Goal: Contribute content: Contribute content

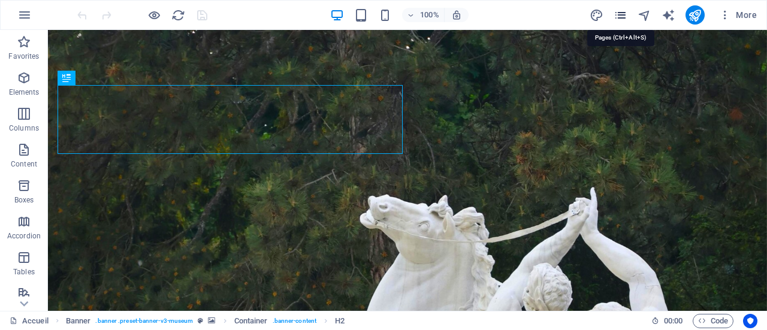
click at [622, 11] on icon "pages" at bounding box center [620, 15] width 14 height 14
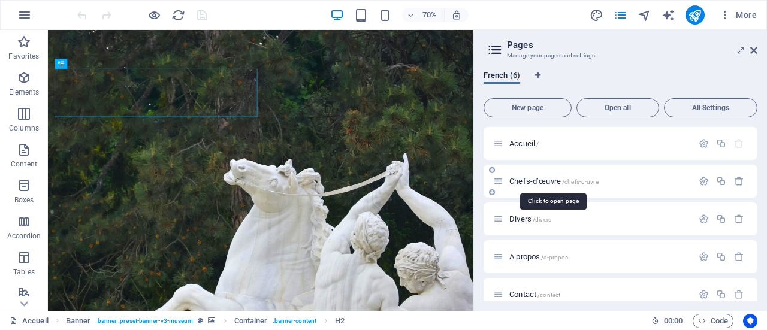
scroll to position [52, 0]
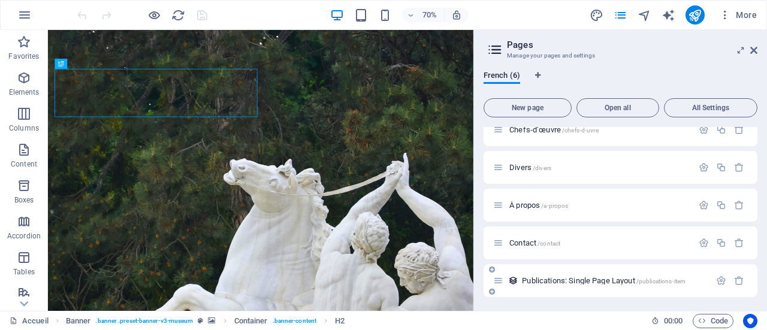
click at [585, 280] on span "Publications: Single Page Layout /publications-item" at bounding box center [604, 280] width 164 height 9
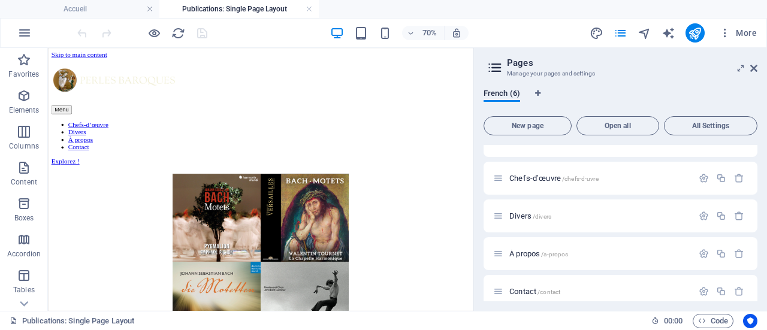
scroll to position [0, 0]
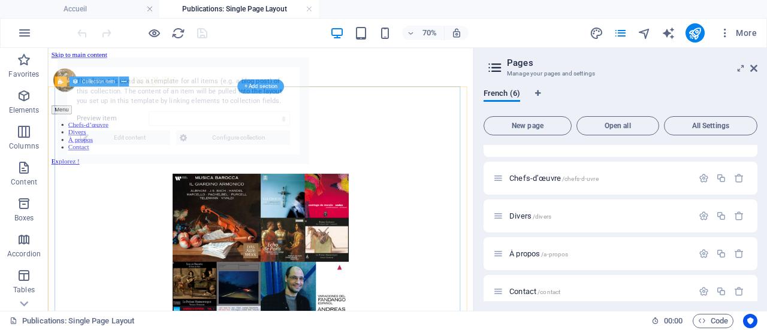
select select "68dc378af8526265190e439e"
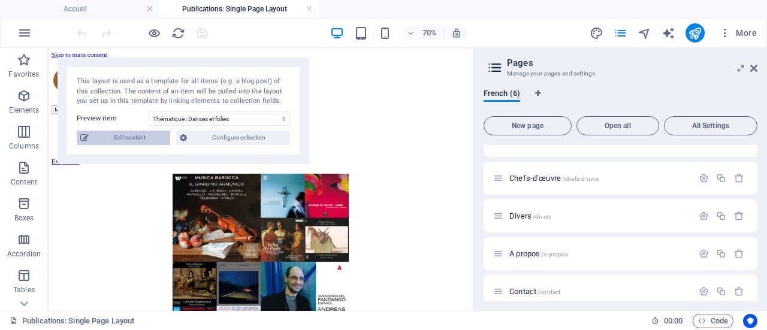
click at [113, 141] on span "Edit content" at bounding box center [129, 138] width 74 height 14
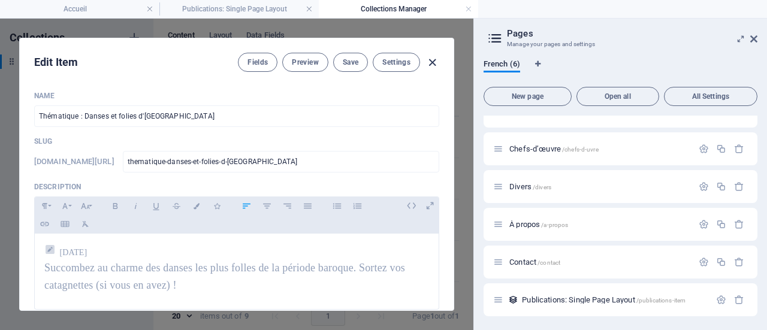
click at [432, 65] on icon "button" at bounding box center [432, 63] width 14 height 14
type input "[DATE]"
type input "thematique-danses-et-folies-d-[GEOGRAPHIC_DATA]"
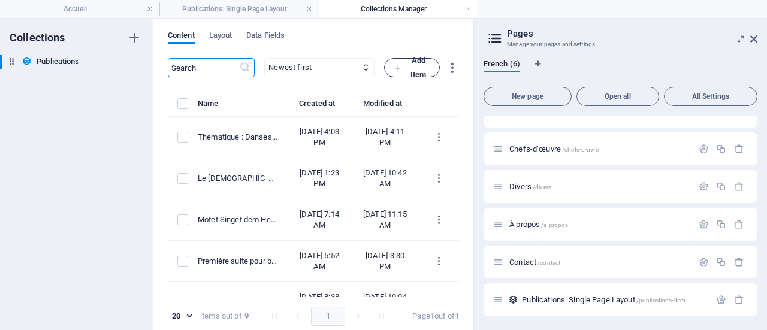
click at [429, 67] on span "Add Item" at bounding box center [411, 67] width 35 height 29
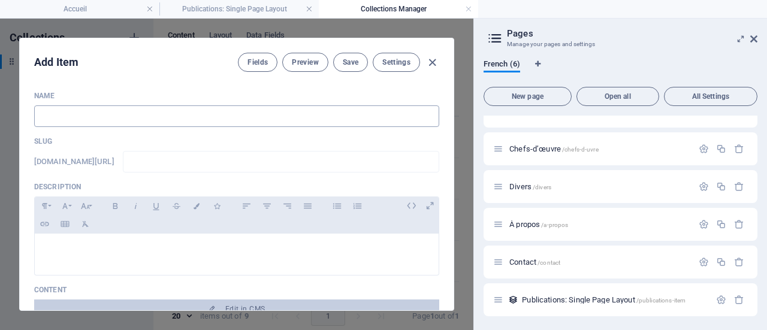
click at [177, 121] on input "text" at bounding box center [236, 116] width 405 height 22
paste input "Cantate [DEMOGRAPHIC_DATA] lag in Todes Banden BWV 4 de [PERSON_NAME] (1707?)"
type input "Cantate [DEMOGRAPHIC_DATA] lag in Todes Banden BWV 4 de [PERSON_NAME] (1707?)"
type input "cantate-christ-lag-in-todes-banden-bwv-4-de-bach-1707"
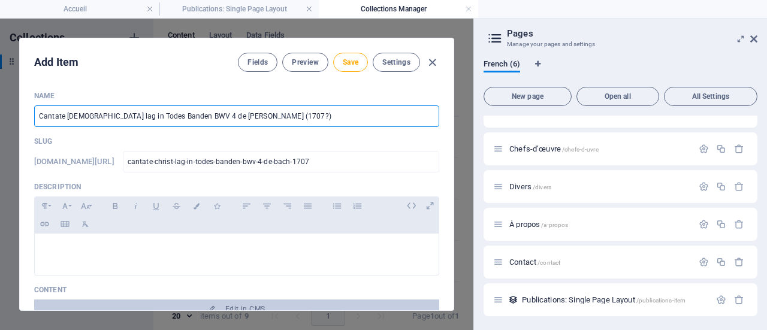
click at [241, 119] on input "Cantate [DEMOGRAPHIC_DATA] lag in Todes Banden BWV 4 de [PERSON_NAME] (1707?)" at bounding box center [236, 116] width 405 height 22
type input "Cantate [DEMOGRAPHIC_DATA] lag in Todes Banden BWV 4 de Bach (170"
type input "cantate-christ-lag-in-todes-banden-bwv-4-de-bach-170"
type input "Cantate [DEMOGRAPHIC_DATA] lag in Todes Banden BWV 4 de [PERSON_NAME] (17"
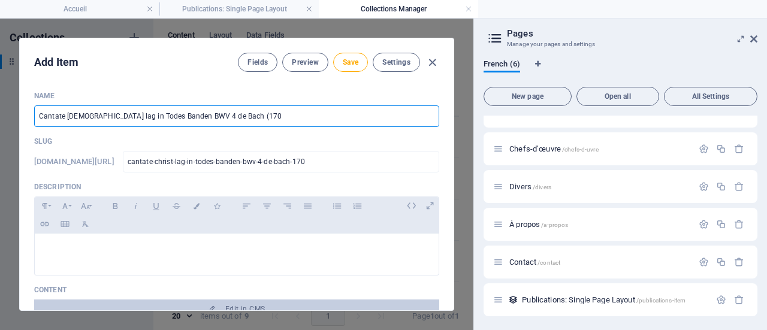
type input "cantate-christ-lag-in-todes-banden-bwv-4-de-[PERSON_NAME]-17"
type input "Cantate [DEMOGRAPHIC_DATA] lag in Todes Banden BWV 4 de Bach (1"
type input "cantate-christ-lag-in-todes-banden-bwv-4-de-bach-1"
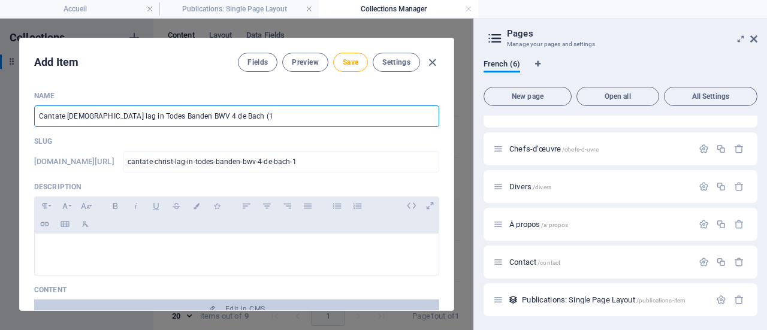
type input "Cantate [DEMOGRAPHIC_DATA] lag in Todes Banden BWV 4 de [PERSON_NAME] ("
type input "cantate-christ-lag-in-todes-banden-bwv-4-de-[PERSON_NAME]"
type input "Cantate [DEMOGRAPHIC_DATA] lag in Todes Banden BWV 4 de [PERSON_NAME]"
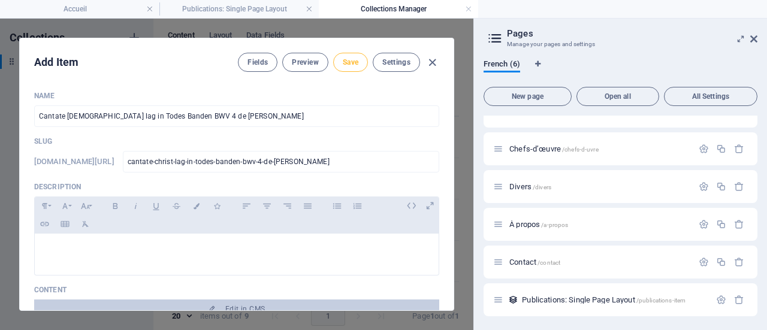
click at [348, 64] on span "Save" at bounding box center [351, 63] width 16 height 10
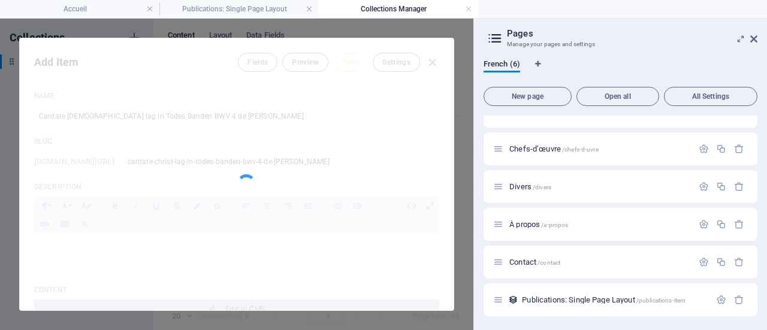
type input "cantate-christ-lag-in-todes-banden-bwv-4-de-[PERSON_NAME]"
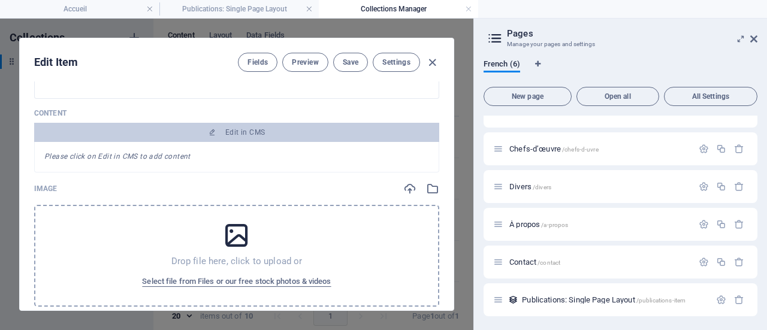
scroll to position [180, 0]
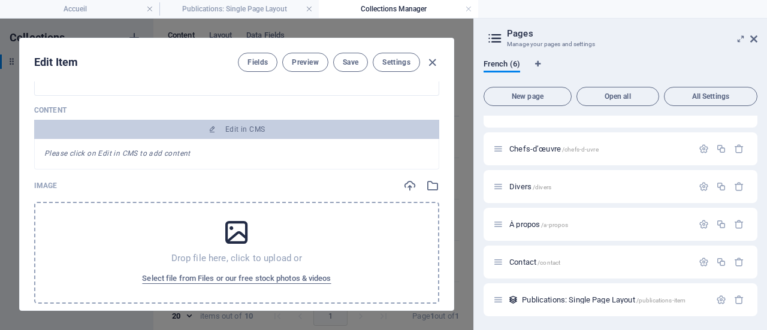
click at [234, 234] on icon at bounding box center [237, 232] width 30 height 30
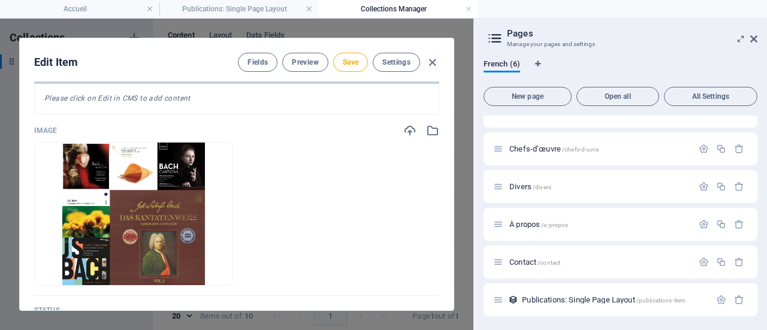
scroll to position [299, 0]
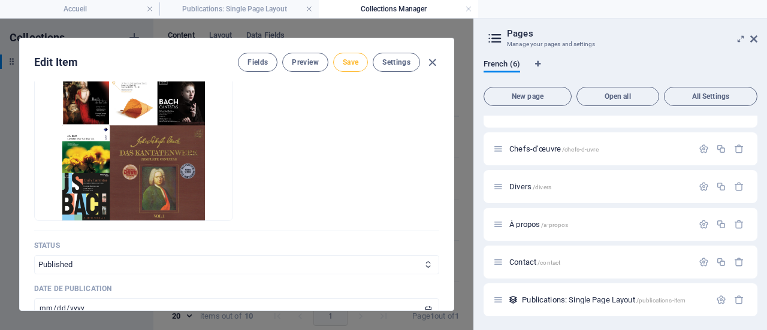
click at [356, 62] on span "Save" at bounding box center [351, 63] width 16 height 10
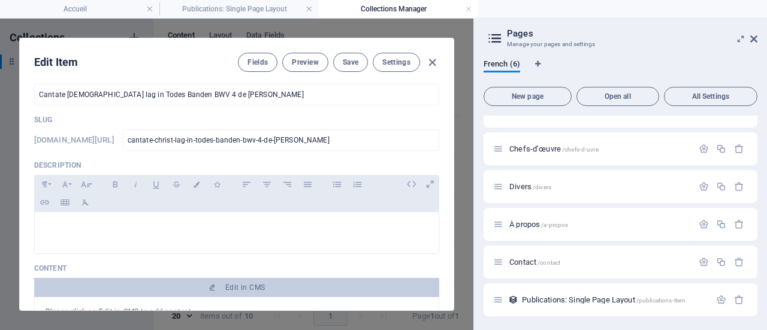
scroll to position [0, 0]
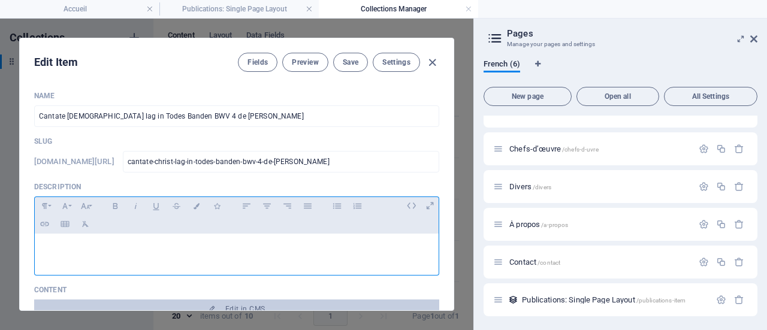
click at [53, 255] on div at bounding box center [237, 252] width 404 height 36
click at [44, 250] on p "Une cantate de jeunesse aussi intense que géniale." at bounding box center [236, 248] width 385 height 11
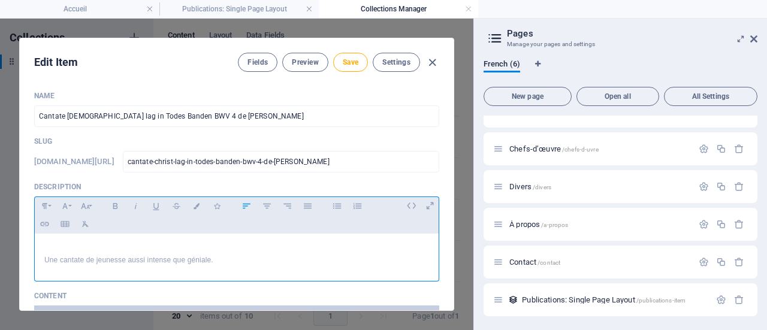
click at [47, 244] on p at bounding box center [236, 248] width 385 height 11
click at [42, 247] on div "[DATE] Une cantate de jeunesse aussi intense que géniale." at bounding box center [237, 255] width 404 height 42
click at [218, 205] on icon "button" at bounding box center [217, 206] width 10 height 6
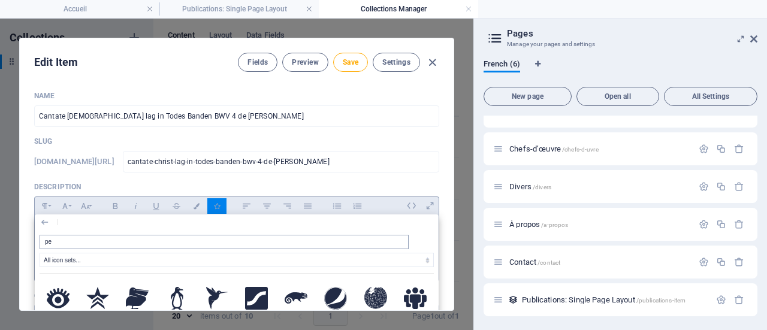
type input "pen"
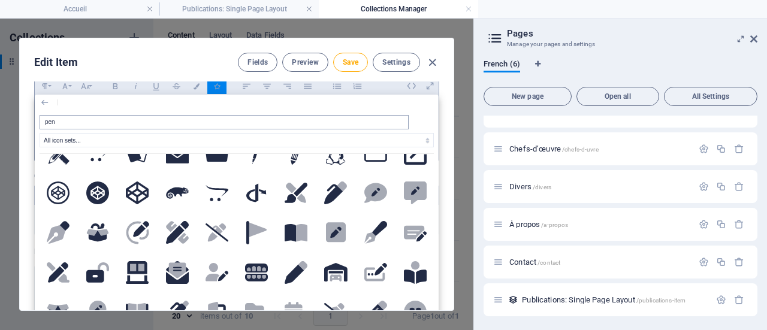
scroll to position [120, 0]
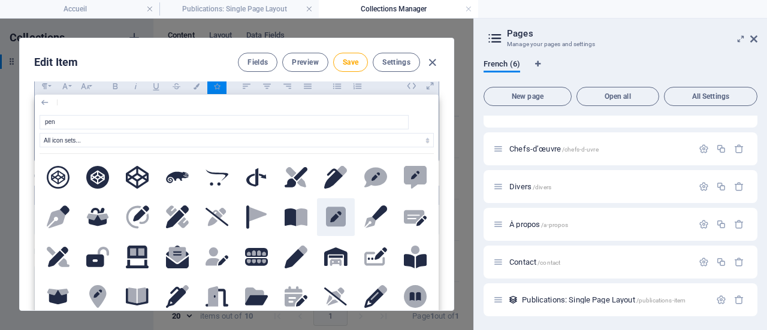
click at [326, 227] on icon at bounding box center [336, 217] width 20 height 20
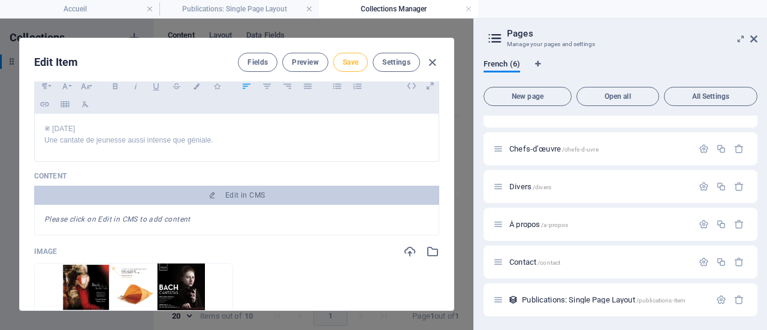
click at [343, 59] on span "Save" at bounding box center [351, 63] width 16 height 10
click at [66, 87] on icon "button" at bounding box center [64, 86] width 5 height 6
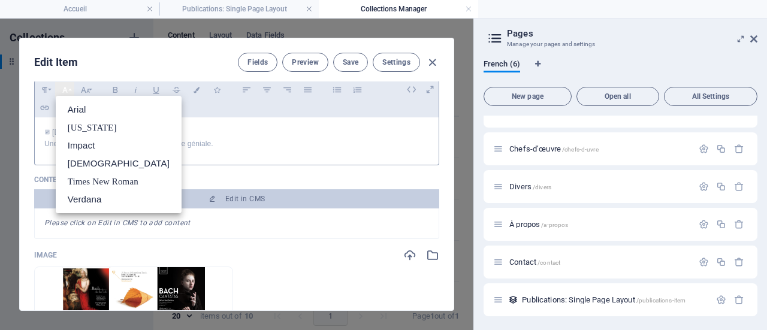
click at [66, 87] on icon "button" at bounding box center [65, 90] width 10 height 14
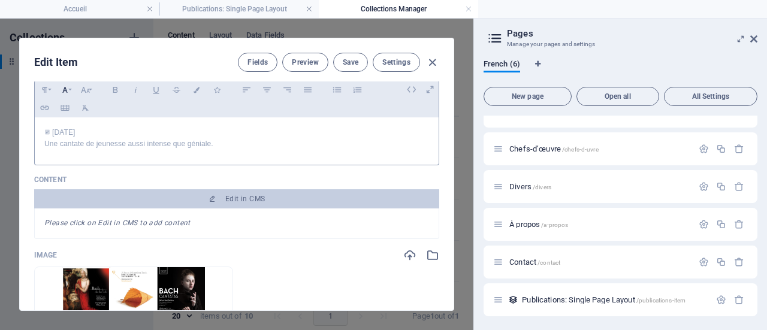
scroll to position [176, 0]
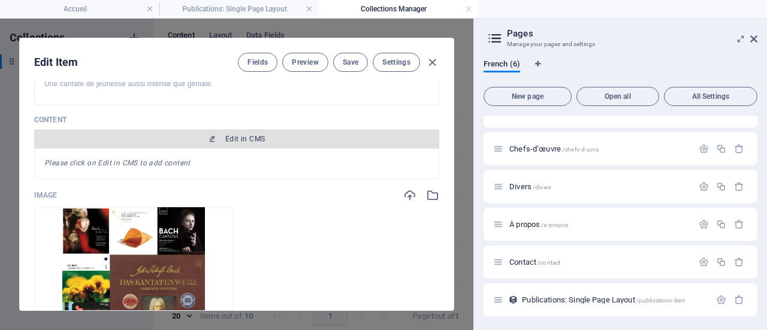
click at [248, 135] on span "Edit in CMS" at bounding box center [245, 139] width 40 height 10
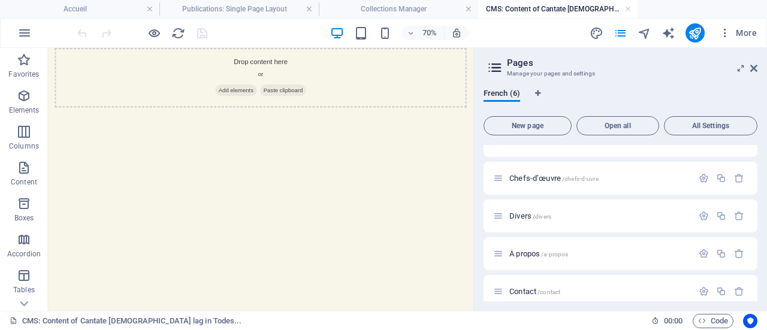
scroll to position [0, 0]
click at [23, 99] on icon "button" at bounding box center [24, 96] width 14 height 14
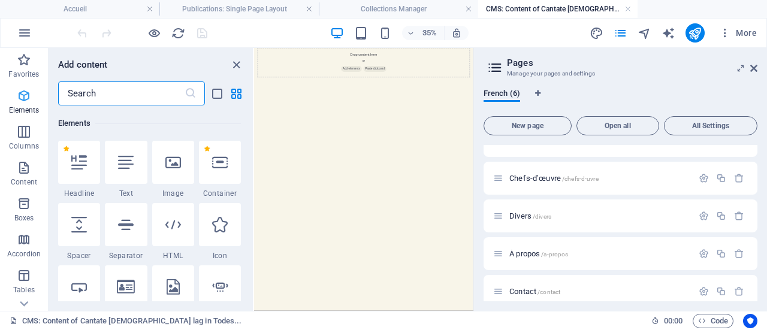
scroll to position [128, 0]
click at [132, 166] on icon at bounding box center [126, 161] width 16 height 16
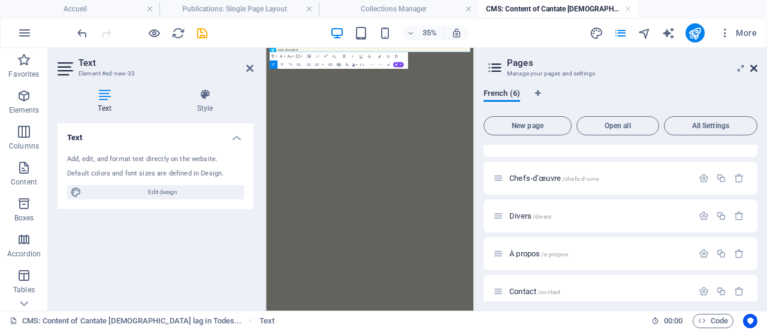
click at [754, 70] on icon at bounding box center [753, 68] width 7 height 10
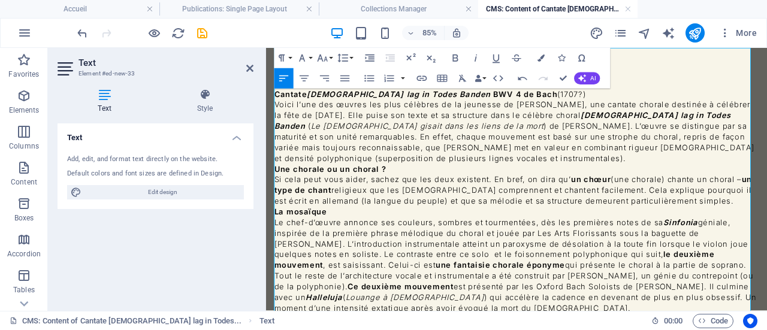
click at [595, 107] on p "Cantate [DEMOGRAPHIC_DATA] lag in Todes Banden BWV 4 de [PERSON_NAME] (1707?)" at bounding box center [561, 102] width 570 height 13
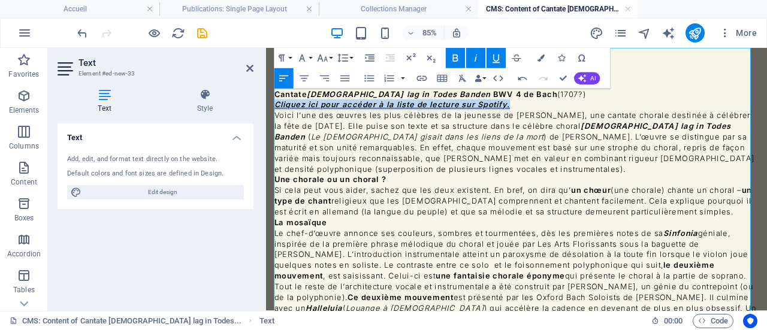
drag, startPoint x: 552, startPoint y: 114, endPoint x: 265, endPoint y: 116, distance: 286.3
click at [480, 56] on icon "button" at bounding box center [476, 58] width 12 height 12
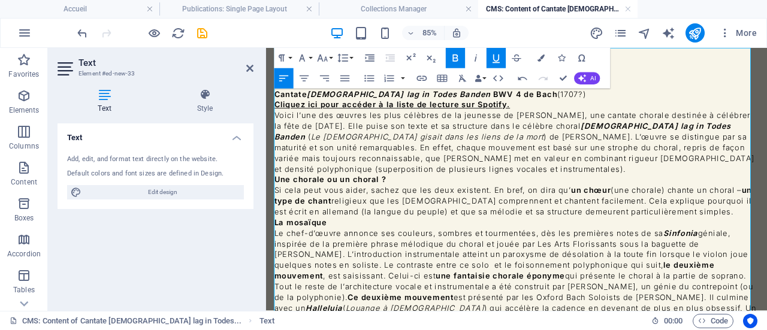
click at [277, 115] on u "Cliquez ici pour accéder à la liste de lecture sur Spotify." at bounding box center [414, 114] width 277 height 11
click at [373, 57] on icon "button" at bounding box center [369, 58] width 9 height 7
click at [563, 58] on icon "button" at bounding box center [561, 58] width 7 height 7
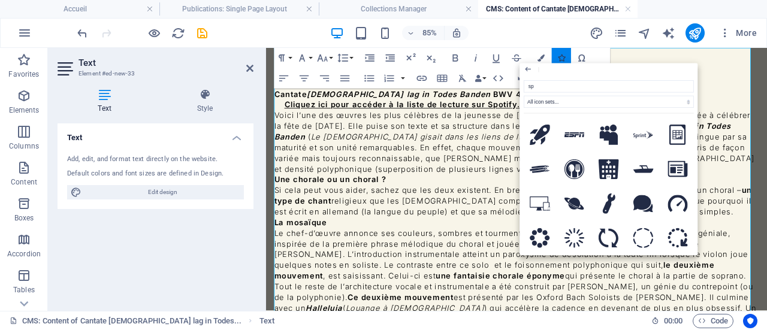
type input "spo"
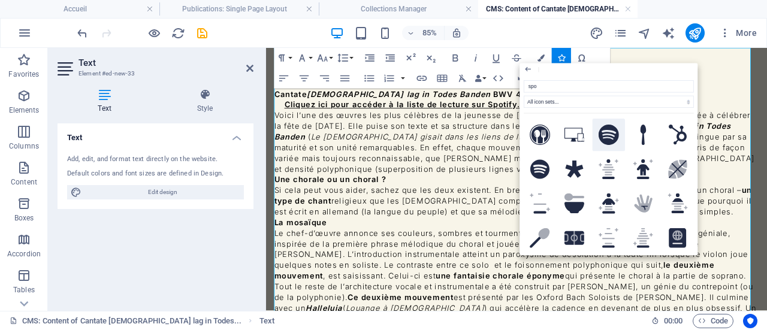
click at [604, 131] on icon at bounding box center [608, 135] width 20 height 20
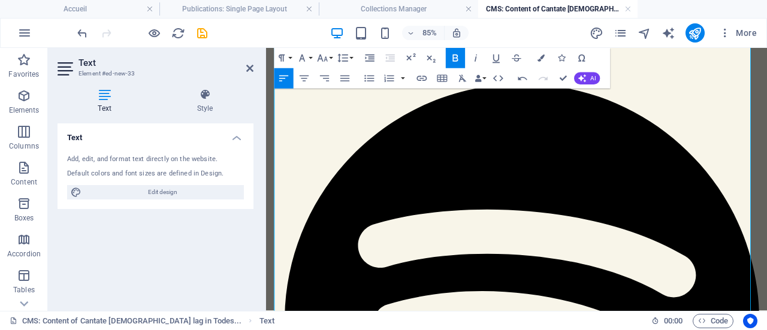
scroll to position [60, 0]
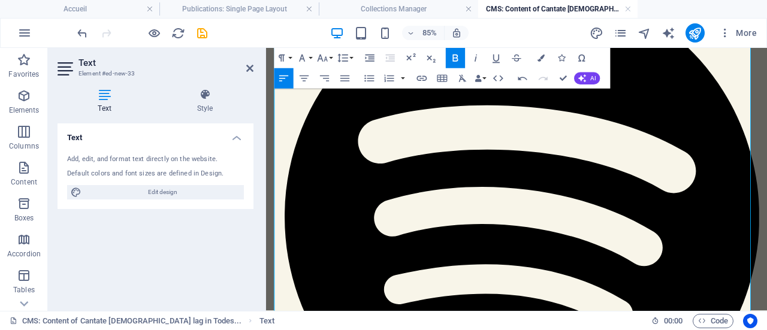
scroll to position [180, 0]
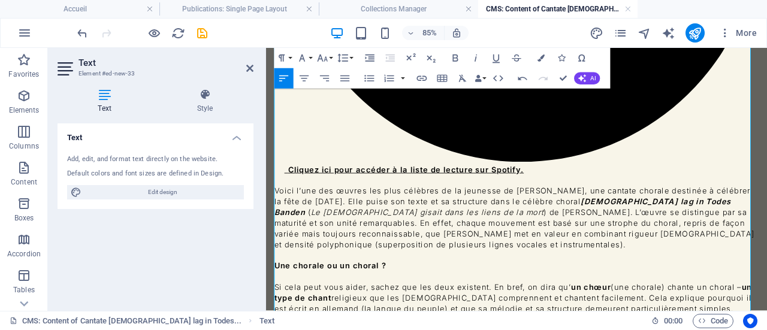
scroll to position [531, 0]
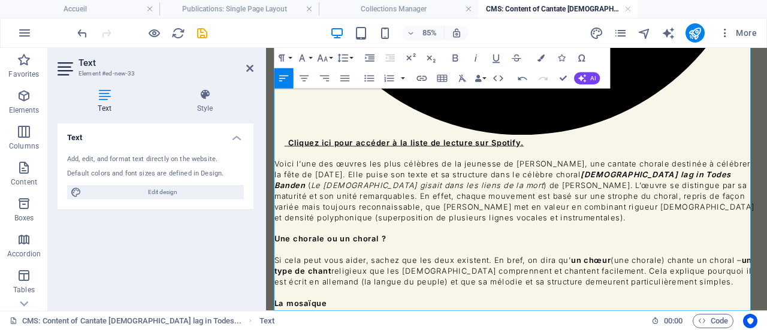
scroll to position [543, 0]
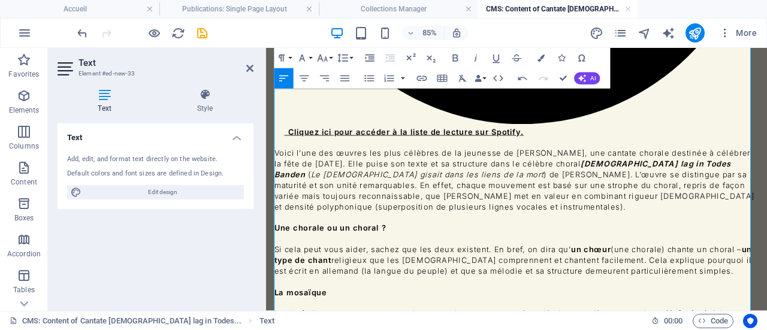
scroll to position [556, 0]
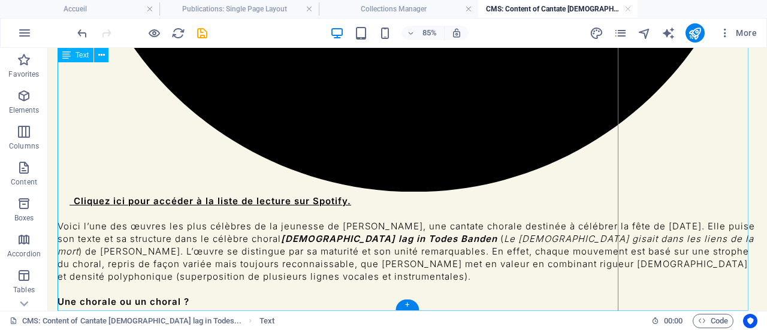
scroll to position [466, 0]
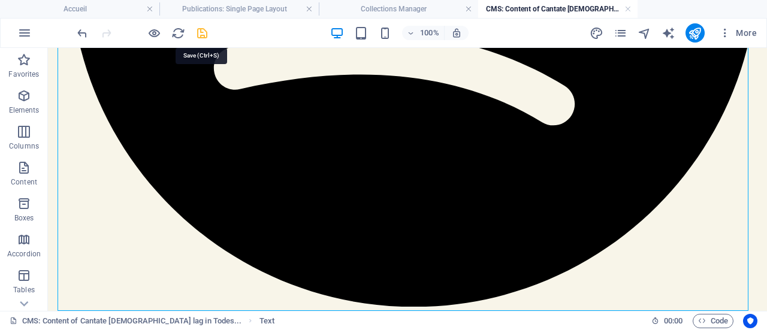
click at [203, 38] on icon "save" at bounding box center [202, 33] width 14 height 14
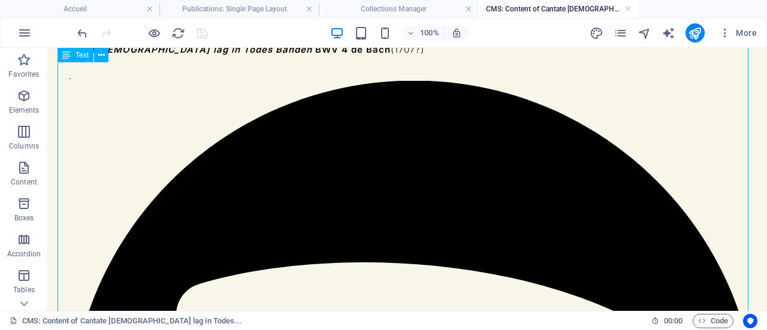
scroll to position [0, 0]
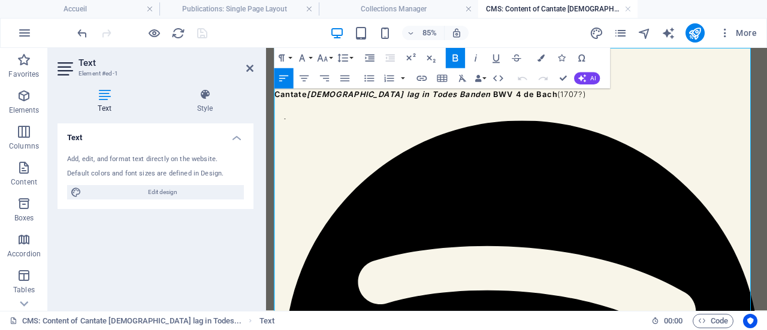
click at [323, 55] on icon "button" at bounding box center [322, 58] width 12 height 12
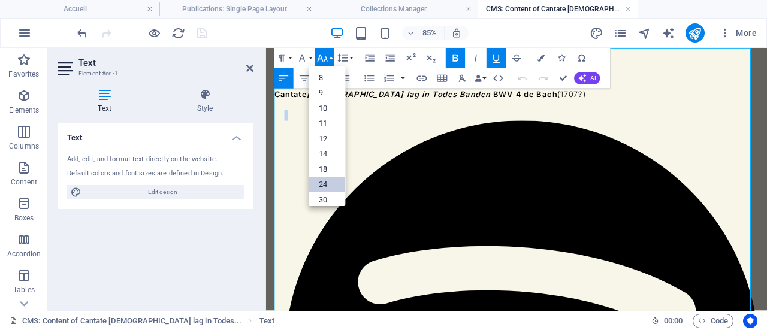
click at [326, 182] on link "24" at bounding box center [326, 185] width 37 height 16
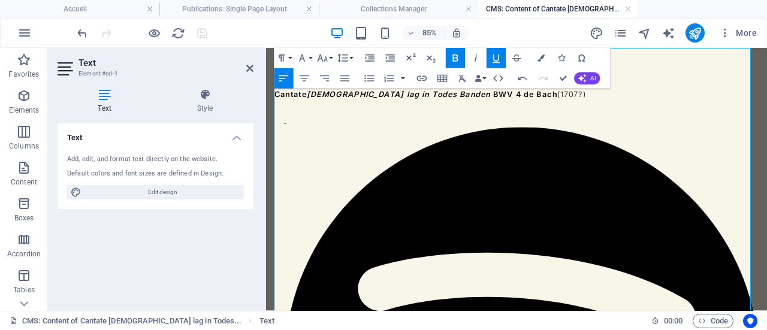
drag, startPoint x: 583, startPoint y: 135, endPoint x: 293, endPoint y: 129, distance: 290.6
click at [543, 56] on icon "button" at bounding box center [540, 58] width 7 height 7
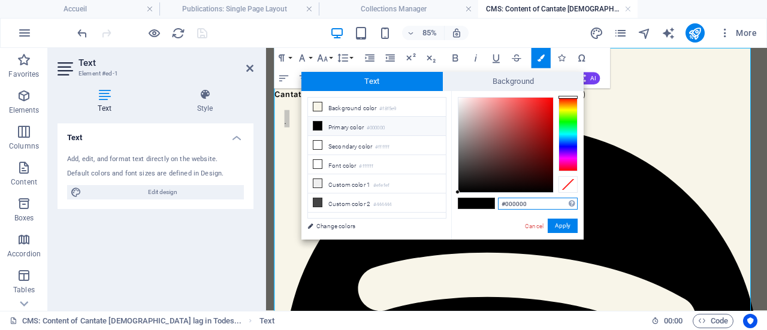
drag, startPoint x: 532, startPoint y: 203, endPoint x: 501, endPoint y: 205, distance: 31.2
click at [501, 205] on input "#000000" at bounding box center [538, 204] width 80 height 12
paste input "fe787"
type input "#0fe787"
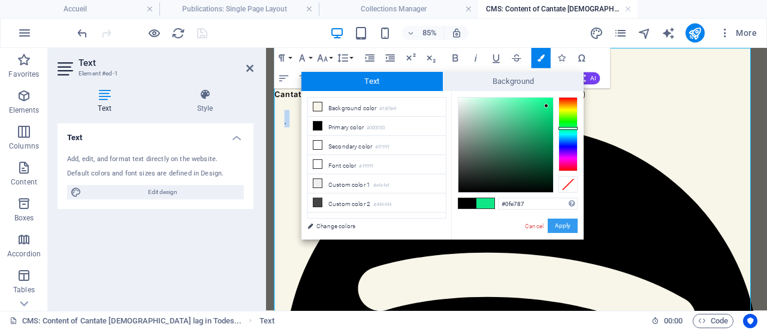
click at [555, 225] on button "Apply" at bounding box center [562, 226] width 30 height 14
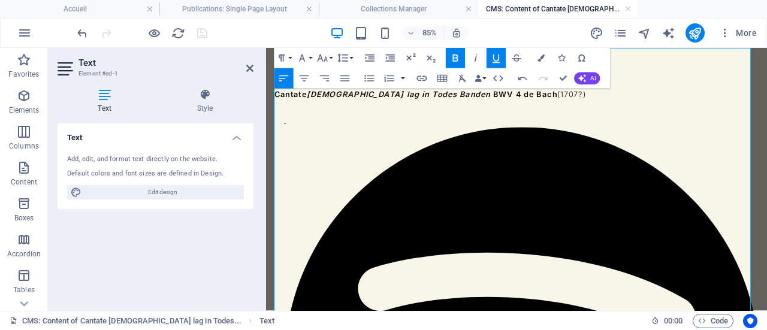
drag, startPoint x: 582, startPoint y: 134, endPoint x: 305, endPoint y: 131, distance: 276.1
click at [495, 56] on icon "button" at bounding box center [496, 58] width 12 height 12
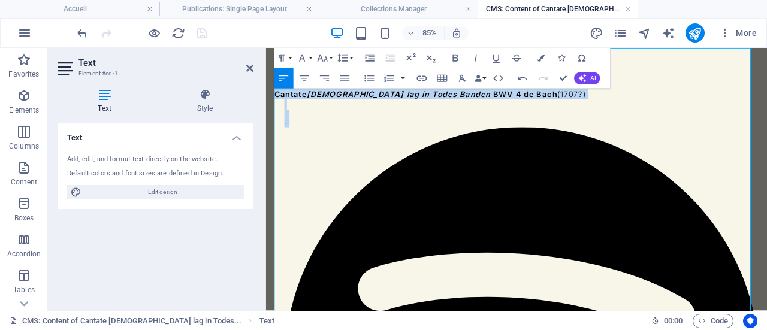
drag, startPoint x: 585, startPoint y: 130, endPoint x: 272, endPoint y: 107, distance: 314.1
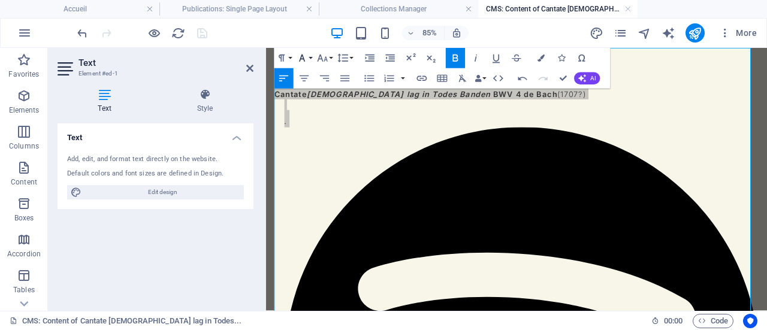
click at [304, 58] on icon "button" at bounding box center [302, 58] width 12 height 12
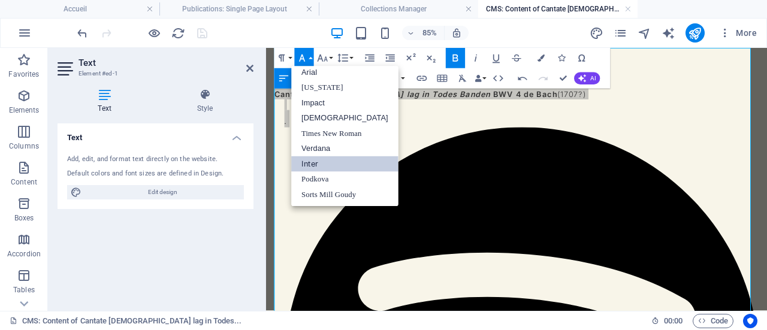
scroll to position [6, 0]
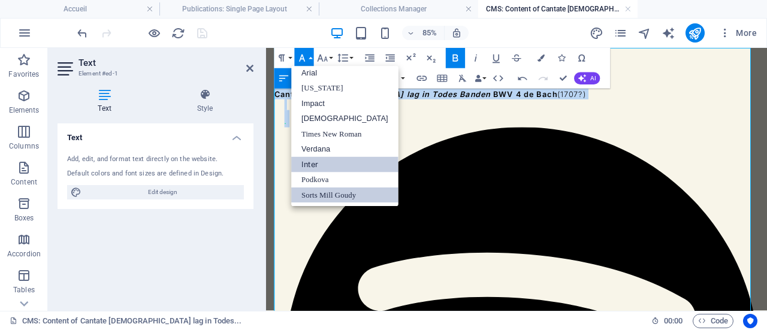
click at [327, 193] on link "Sorts Mill Goudy" at bounding box center [345, 194] width 107 height 15
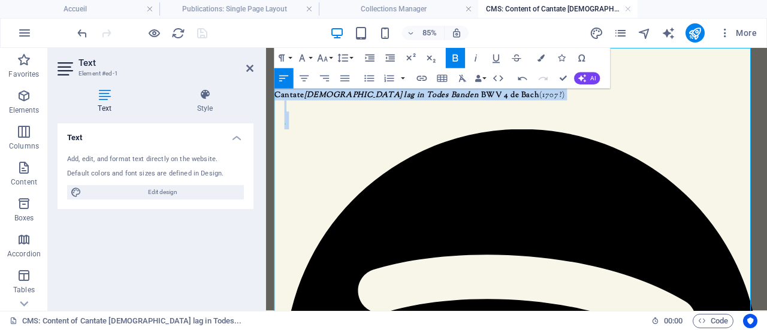
drag, startPoint x: 538, startPoint y: 101, endPoint x: 273, endPoint y: 103, distance: 264.8
click at [460, 63] on icon "button" at bounding box center [455, 58] width 12 height 12
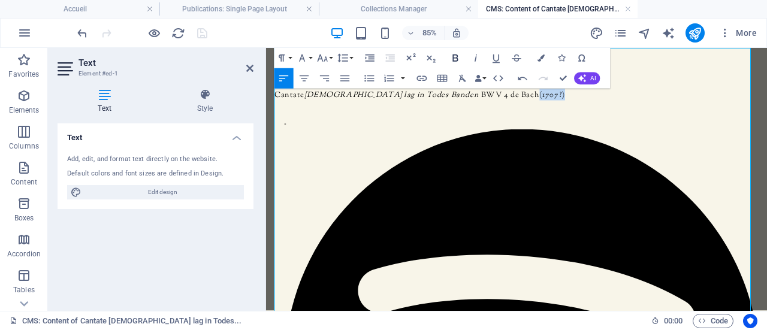
click at [460, 63] on icon "button" at bounding box center [455, 58] width 12 height 12
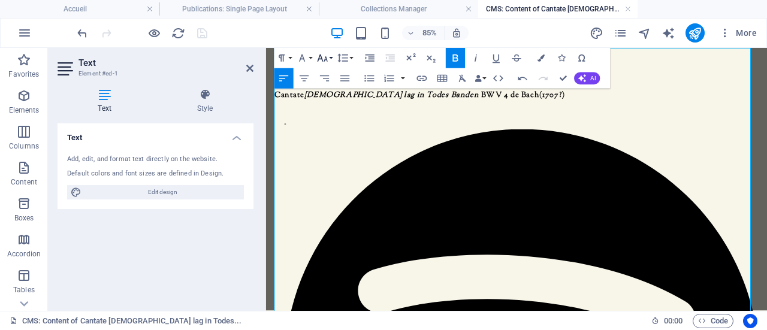
click at [326, 58] on icon "button" at bounding box center [322, 58] width 10 height 7
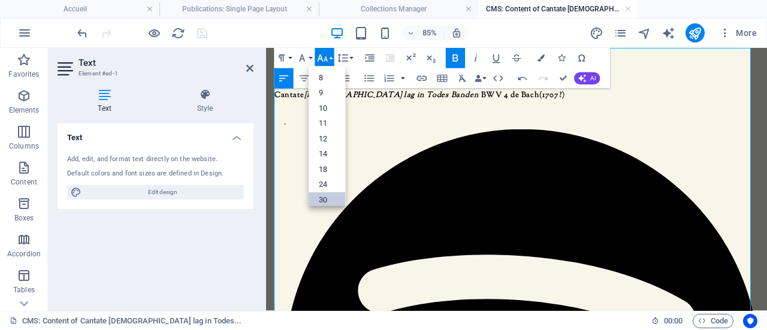
click at [329, 201] on link "30" at bounding box center [326, 199] width 37 height 15
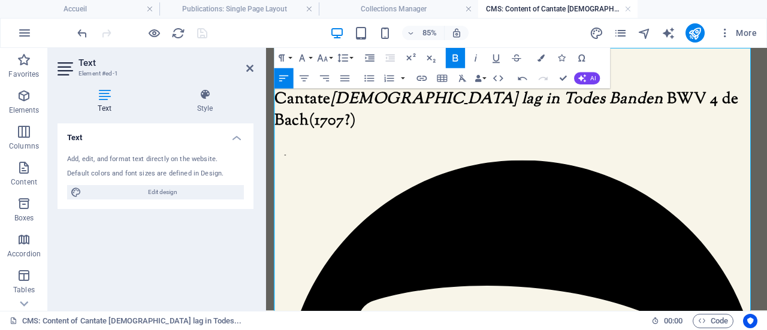
click at [334, 119] on span "Cantate [DEMOGRAPHIC_DATA] lag in Todes Banden BWV 4 de [PERSON_NAME]" at bounding box center [549, 120] width 546 height 51
click at [319, 120] on span "Cantate [DEMOGRAPHIC_DATA] lag in Todes Banden BWV 4 de [PERSON_NAME]" at bounding box center [549, 120] width 546 height 51
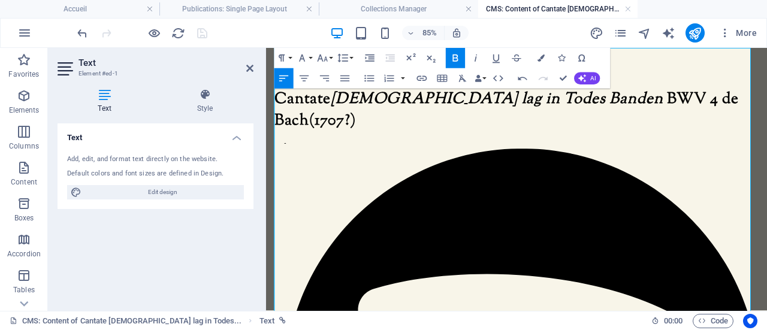
drag, startPoint x: 554, startPoint y: 132, endPoint x: 307, endPoint y: 129, distance: 246.8
click at [325, 56] on icon "button" at bounding box center [322, 58] width 12 height 12
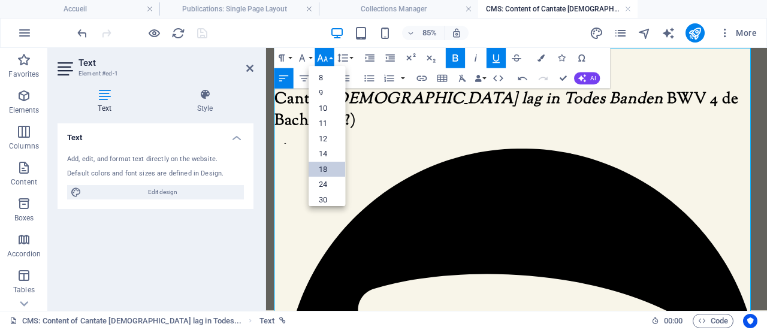
click at [329, 166] on link "18" at bounding box center [326, 170] width 37 height 16
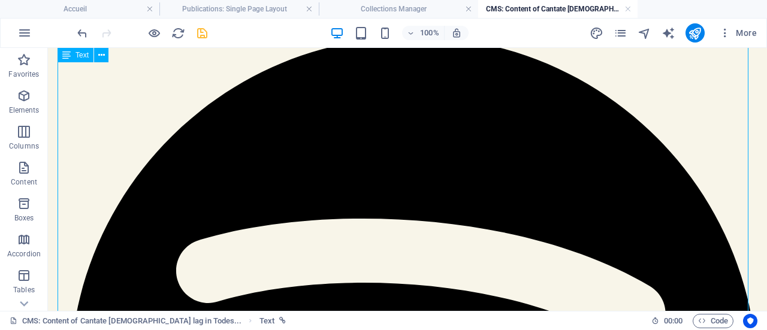
scroll to position [0, 0]
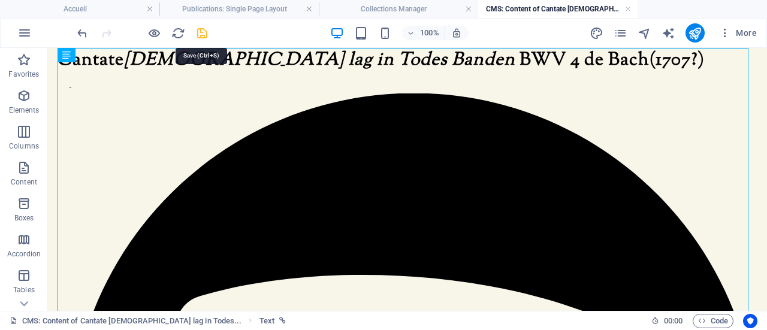
click at [205, 32] on icon "save" at bounding box center [202, 33] width 14 height 14
click at [628, 7] on link at bounding box center [627, 9] width 7 height 11
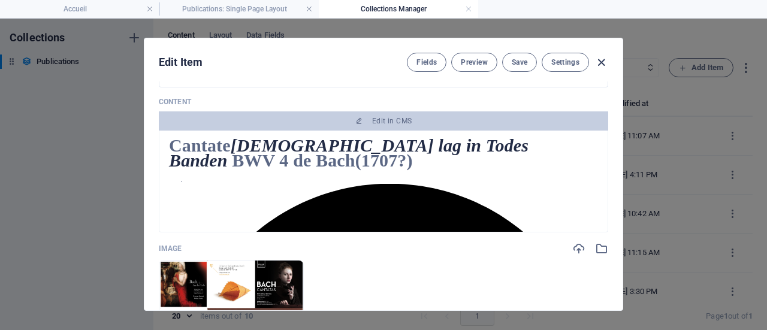
click at [603, 63] on icon "button" at bounding box center [601, 63] width 14 height 14
type input "cantate-christ-lag-in-todes-banden-bwv-4-de-[PERSON_NAME]"
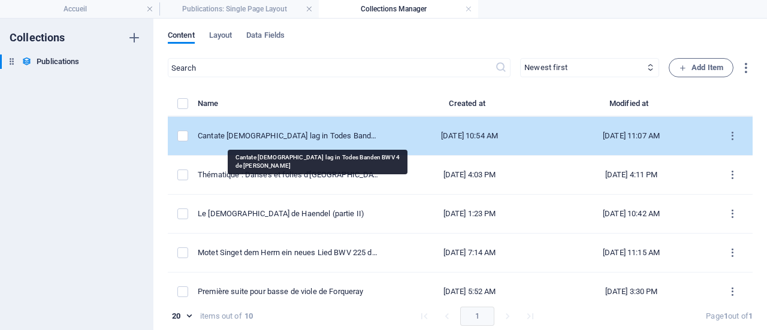
click at [291, 135] on div "Cantate [DEMOGRAPHIC_DATA] lag in Todes Banden BWV 4 de [PERSON_NAME]" at bounding box center [288, 136] width 181 height 11
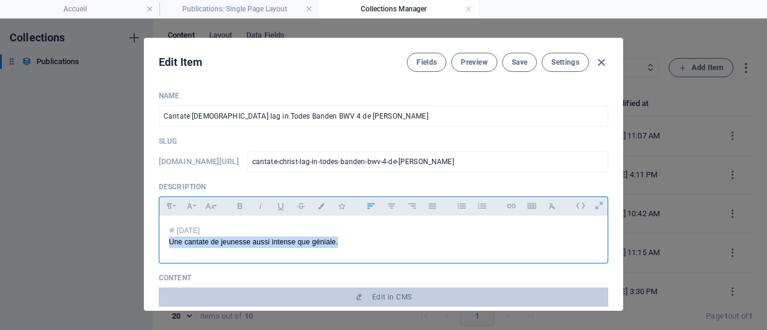
drag, startPoint x: 351, startPoint y: 240, endPoint x: 165, endPoint y: 242, distance: 185.7
click at [165, 242] on div "[DATE] Une cantate de jeunesse aussi intense que géniale." at bounding box center [383, 237] width 448 height 42
click at [187, 202] on icon "button" at bounding box center [189, 206] width 10 height 14
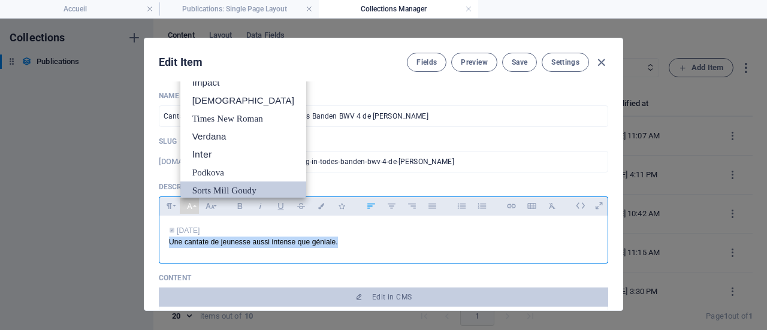
click at [196, 189] on link "Sorts Mill Goudy" at bounding box center [243, 190] width 126 height 18
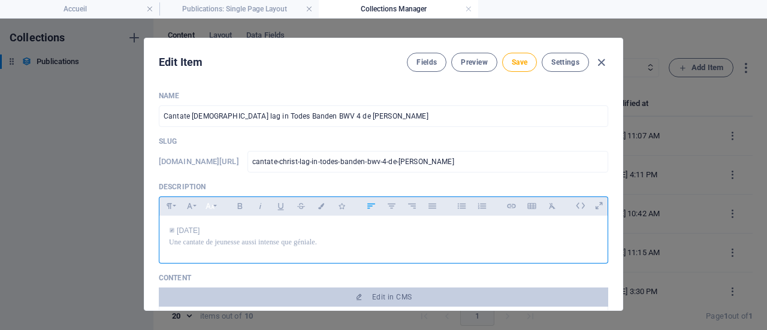
click at [206, 202] on icon "button" at bounding box center [210, 206] width 10 height 14
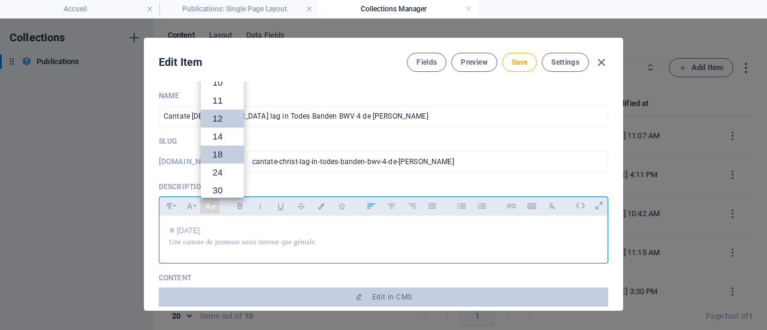
click at [225, 154] on link "18" at bounding box center [222, 155] width 43 height 18
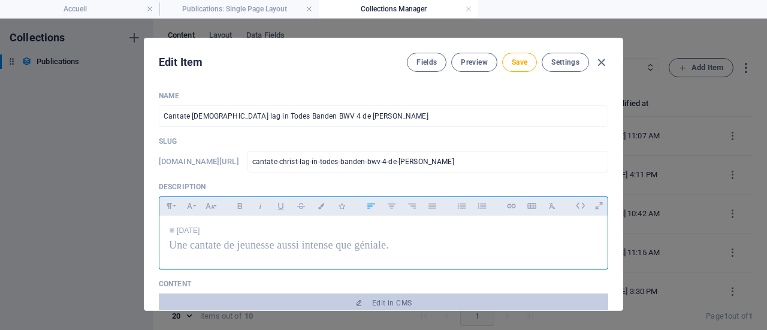
drag, startPoint x: 231, startPoint y: 231, endPoint x: 176, endPoint y: 231, distance: 55.1
click at [176, 231] on p "[DATE]" at bounding box center [383, 230] width 429 height 11
click at [188, 205] on icon "button" at bounding box center [189, 206] width 10 height 14
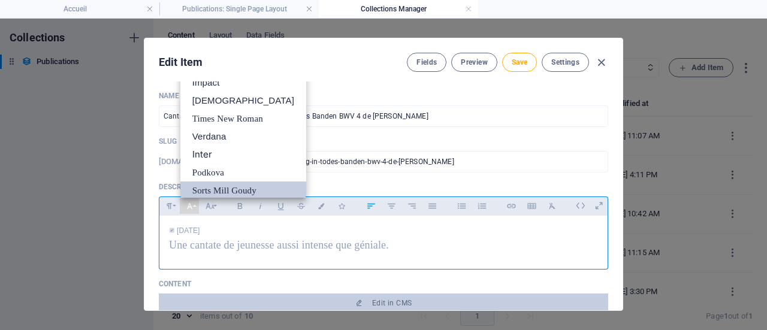
click at [196, 189] on link "Sorts Mill Goudy" at bounding box center [243, 190] width 126 height 18
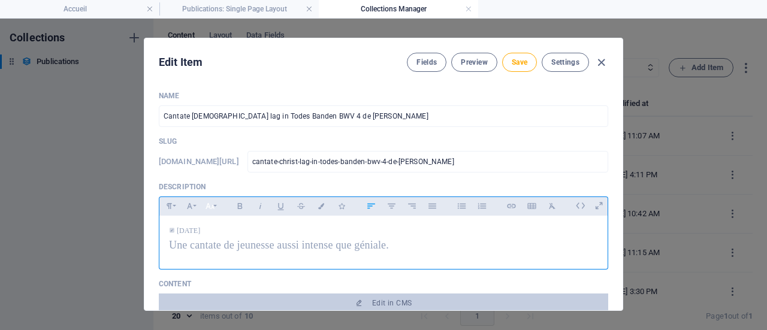
click at [214, 208] on button "Font Size" at bounding box center [209, 206] width 19 height 16
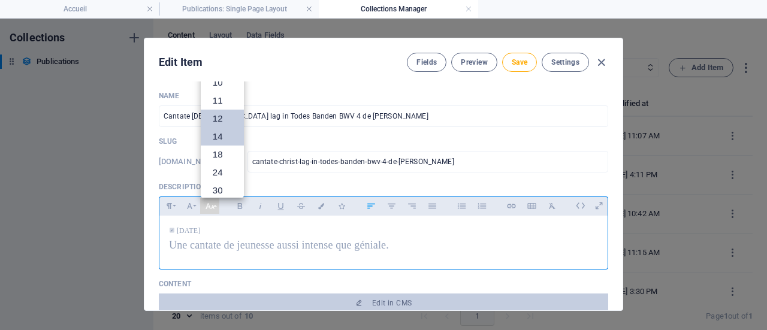
click at [221, 134] on link "14" at bounding box center [222, 137] width 43 height 18
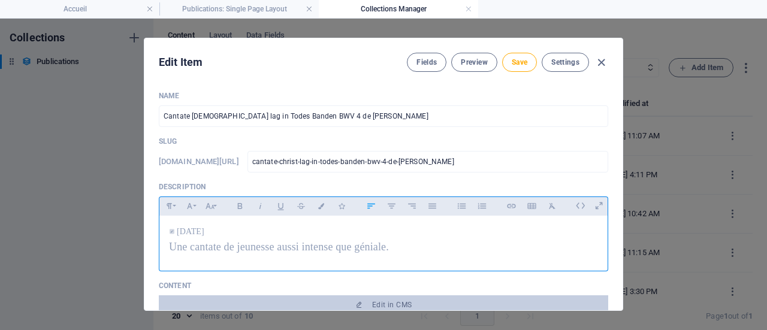
click at [173, 234] on icon at bounding box center [173, 231] width 8 height 7
click at [170, 233] on icon at bounding box center [172, 231] width 5 height 5
click at [212, 205] on icon "button" at bounding box center [210, 206] width 10 height 14
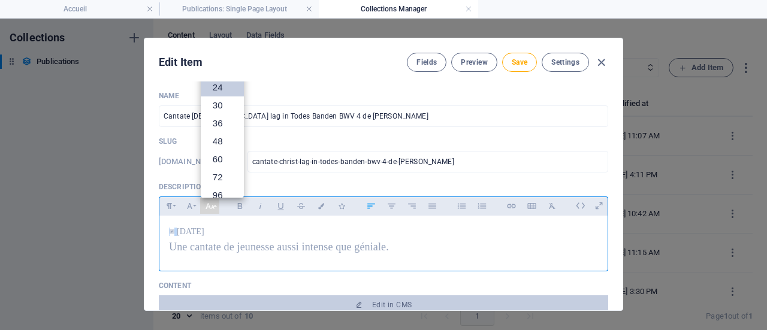
click at [226, 84] on link "24" at bounding box center [222, 87] width 43 height 18
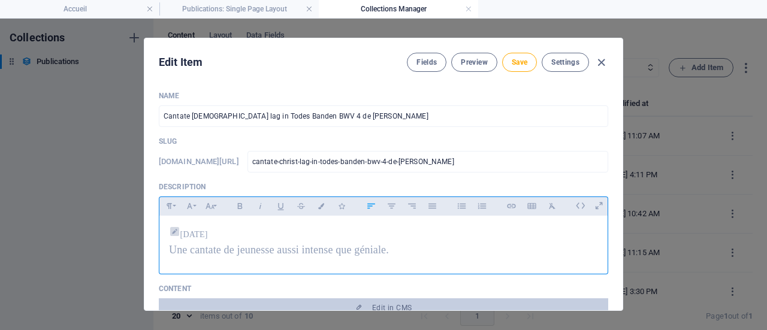
click at [320, 226] on p "[DATE]" at bounding box center [383, 233] width 429 height 16
click at [208, 234] on span "[DATE]" at bounding box center [194, 234] width 28 height 9
click at [211, 211] on icon "button" at bounding box center [210, 206] width 10 height 14
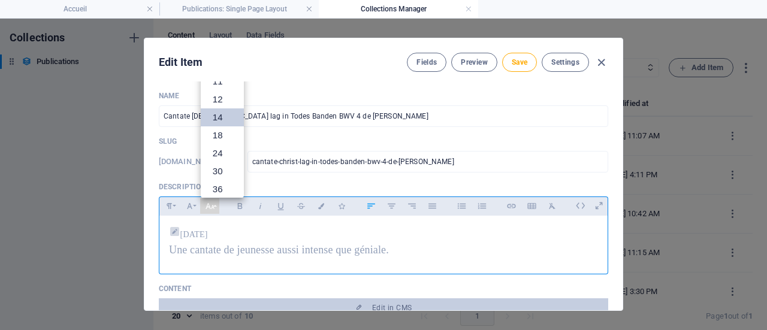
scroll to position [0, 0]
click at [252, 246] on span "Une cantate de jeunesse aussi intense que géniale." at bounding box center [279, 250] width 220 height 12
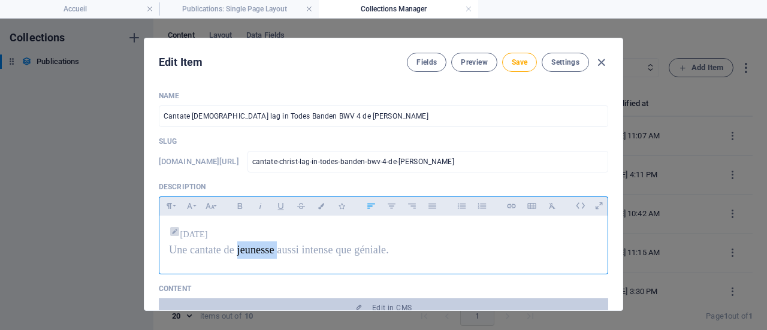
click at [252, 246] on span "Une cantate de jeunesse aussi intense que géniale." at bounding box center [279, 250] width 220 height 12
click at [208, 199] on icon "button" at bounding box center [210, 206] width 10 height 14
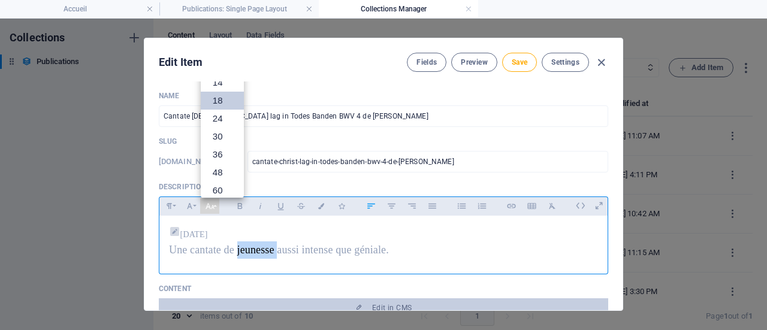
scroll to position [36, 0]
click at [429, 251] on p "Une cantate de jeunesse aussi intense que géniale." at bounding box center [383, 249] width 429 height 17
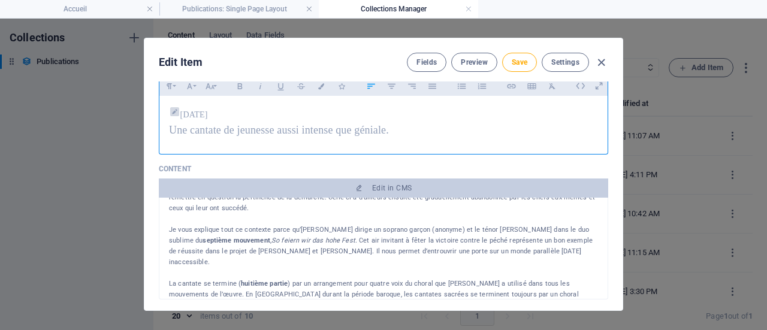
scroll to position [984, 0]
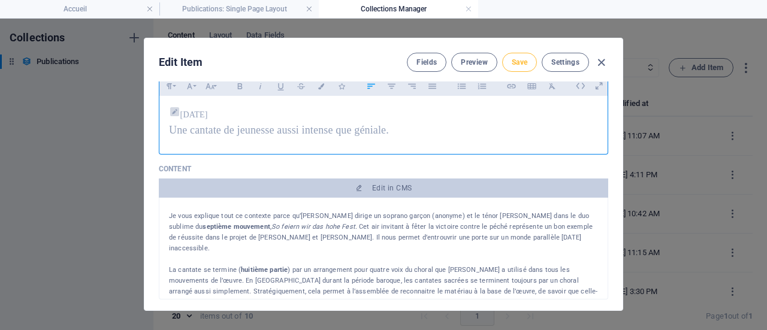
click at [519, 63] on span "Save" at bounding box center [520, 63] width 16 height 10
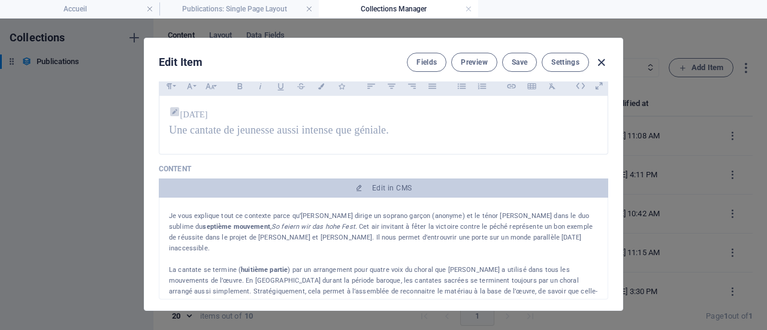
click at [600, 63] on icon "button" at bounding box center [601, 63] width 14 height 14
type input "cantate-christ-lag-in-todes-banden-bwv-4-de-[PERSON_NAME]"
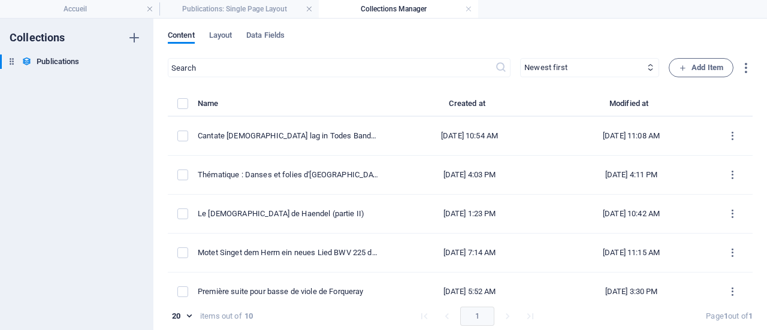
scroll to position [0, 0]
click at [270, 10] on h4 "Publications: Single Page Layout" at bounding box center [238, 8] width 159 height 13
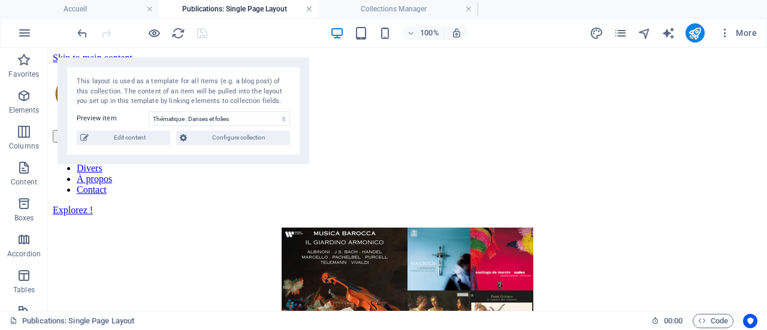
click at [312, 12] on link at bounding box center [308, 9] width 7 height 11
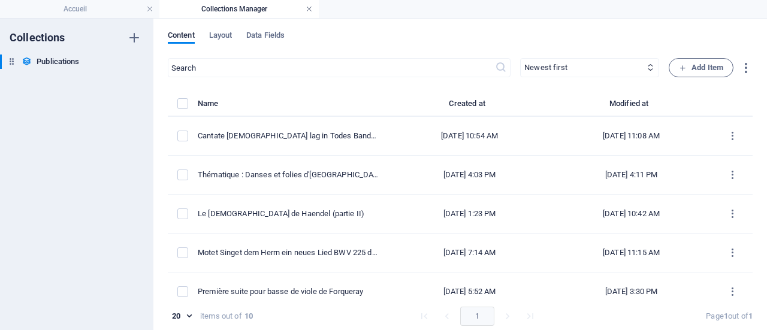
click at [311, 13] on link at bounding box center [308, 9] width 7 height 11
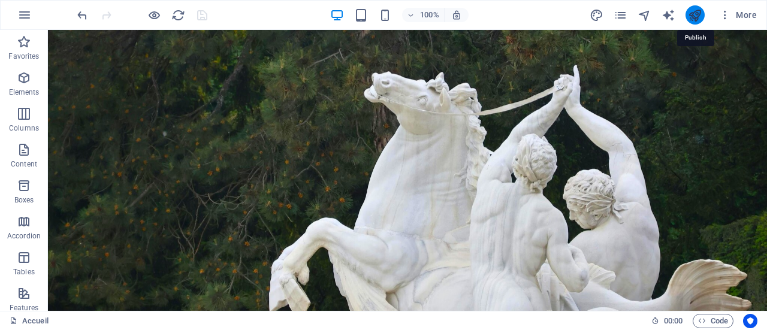
click at [696, 16] on icon "publish" at bounding box center [695, 15] width 14 height 14
